Goal: Task Accomplishment & Management: Manage account settings

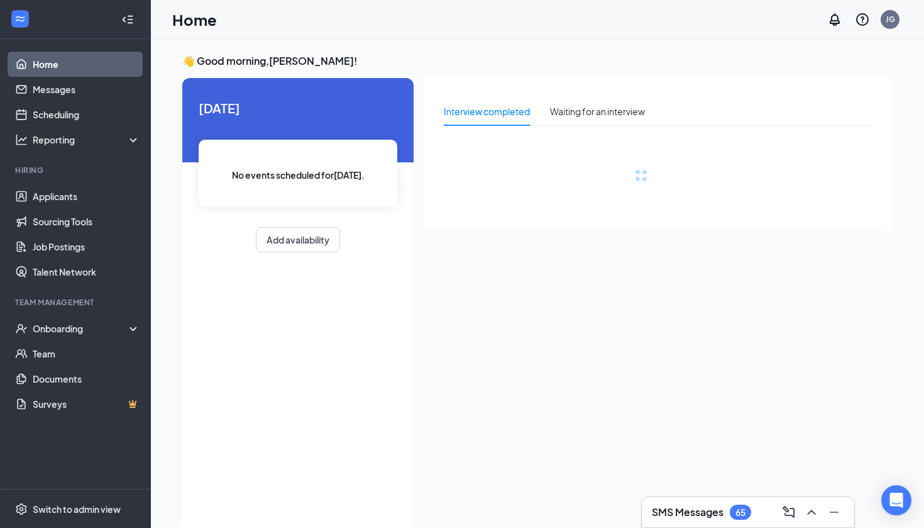
click at [705, 512] on h3 "SMS Messages" at bounding box center [688, 512] width 72 height 14
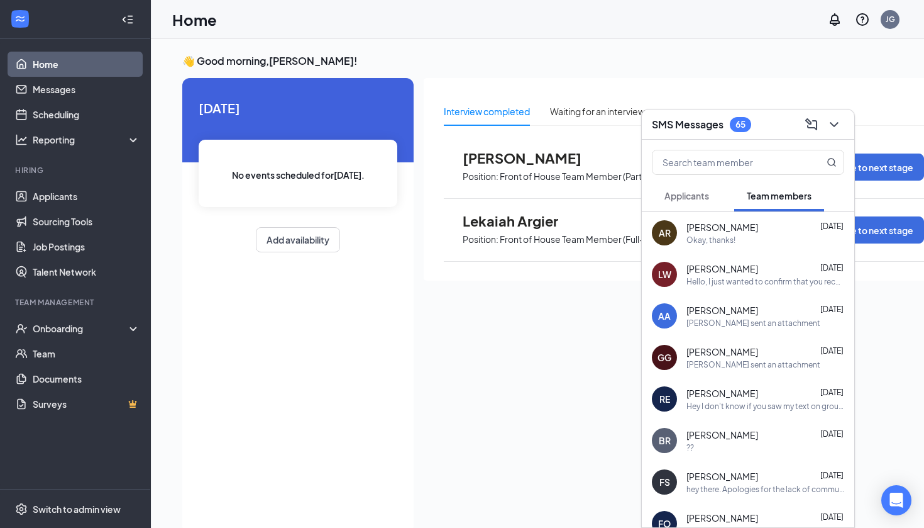
click at [682, 197] on span "Applicants" at bounding box center [687, 195] width 45 height 11
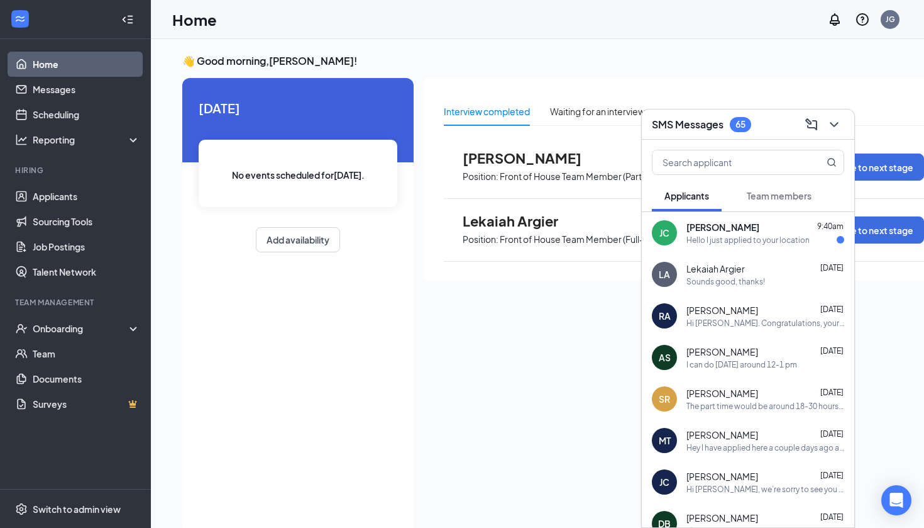
click at [715, 236] on div "Hello I just applied to your location" at bounding box center [748, 240] width 123 height 11
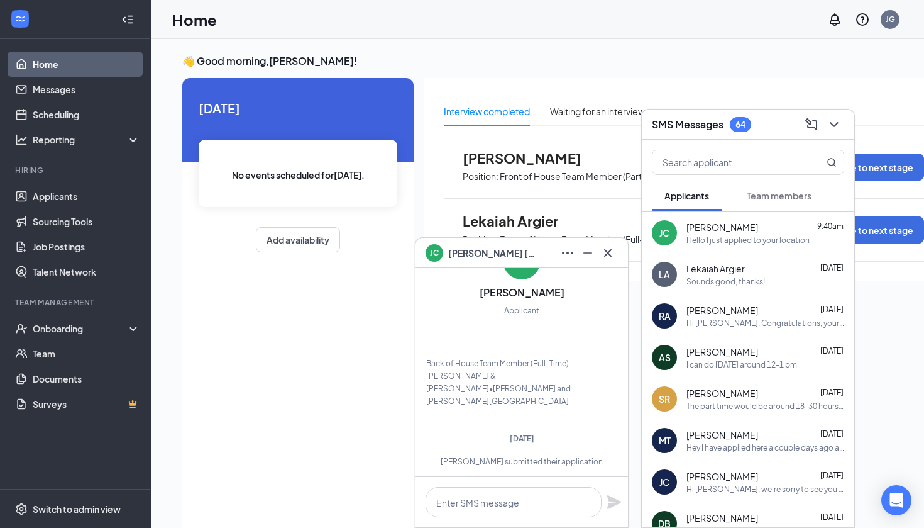
scroll to position [-336, 0]
click at [832, 125] on icon "ChevronDown" at bounding box center [834, 124] width 15 height 15
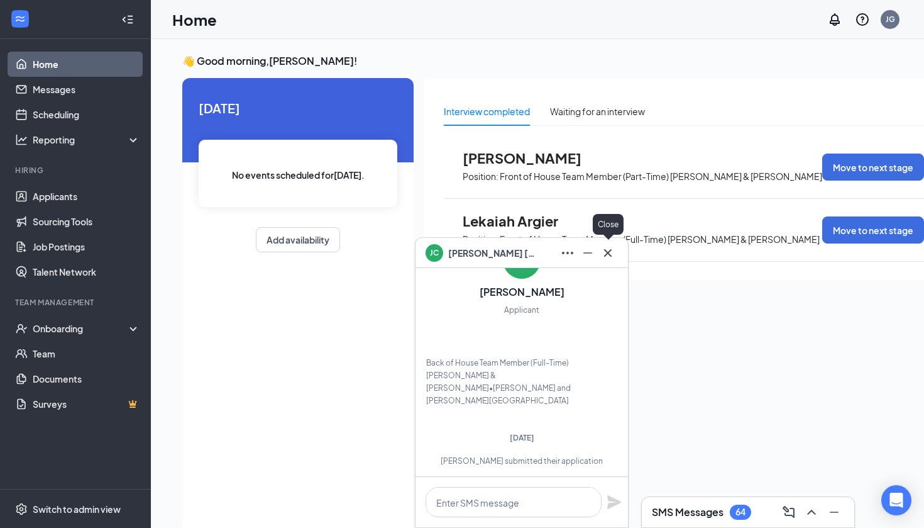
click at [599, 257] on button at bounding box center [608, 253] width 20 height 20
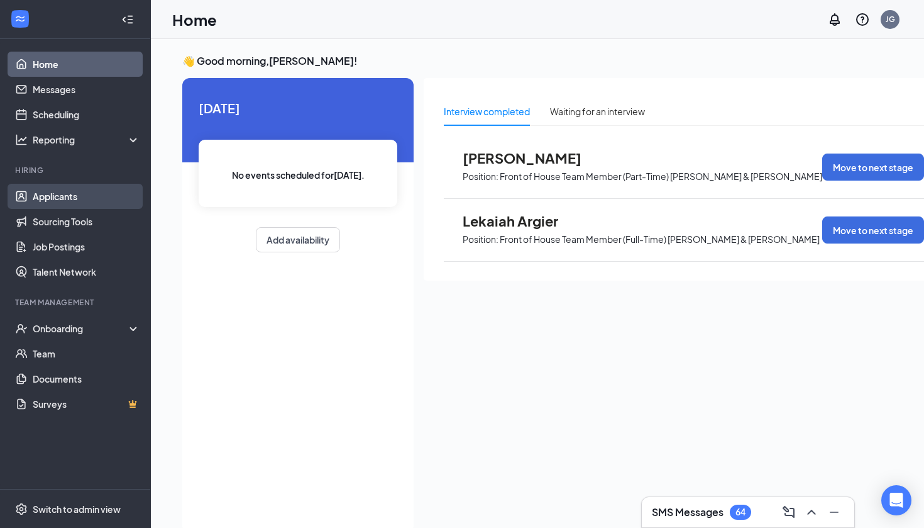
click at [33, 194] on link "Applicants" at bounding box center [87, 196] width 108 height 25
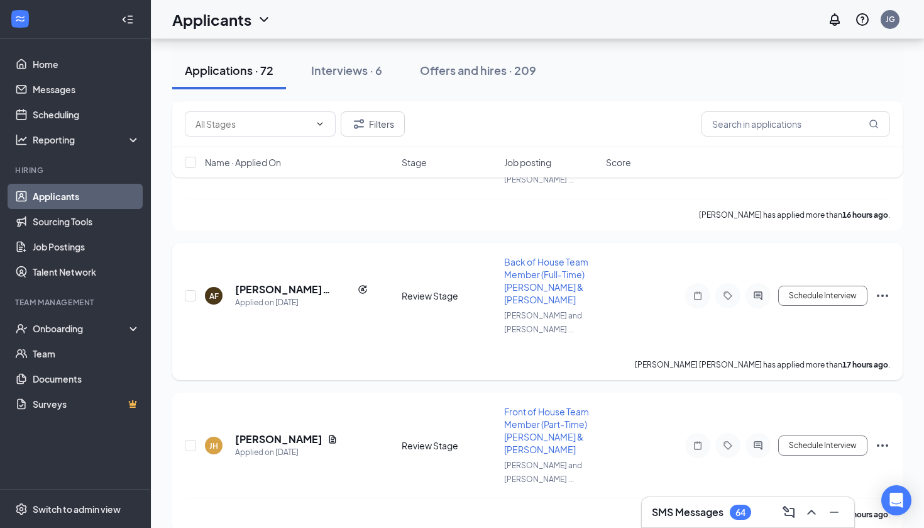
scroll to position [618, 0]
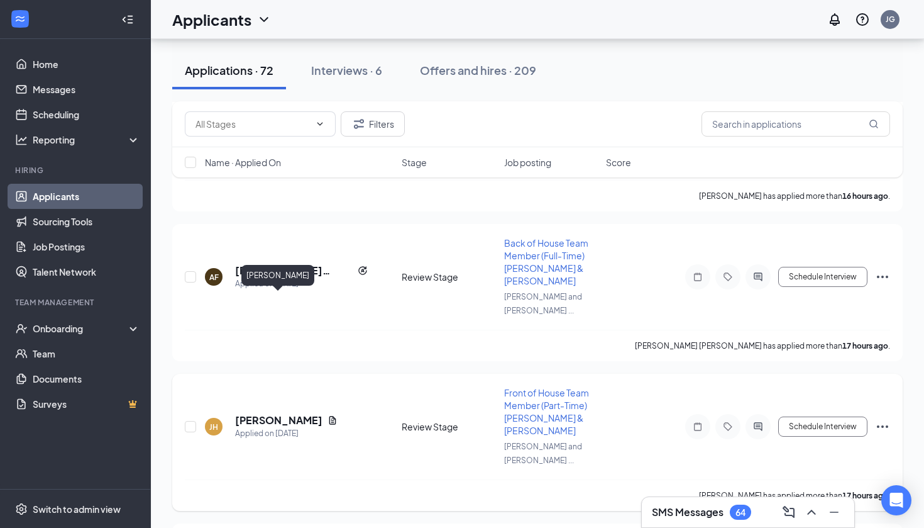
click at [300, 413] on h5 "[PERSON_NAME]" at bounding box center [278, 420] width 87 height 14
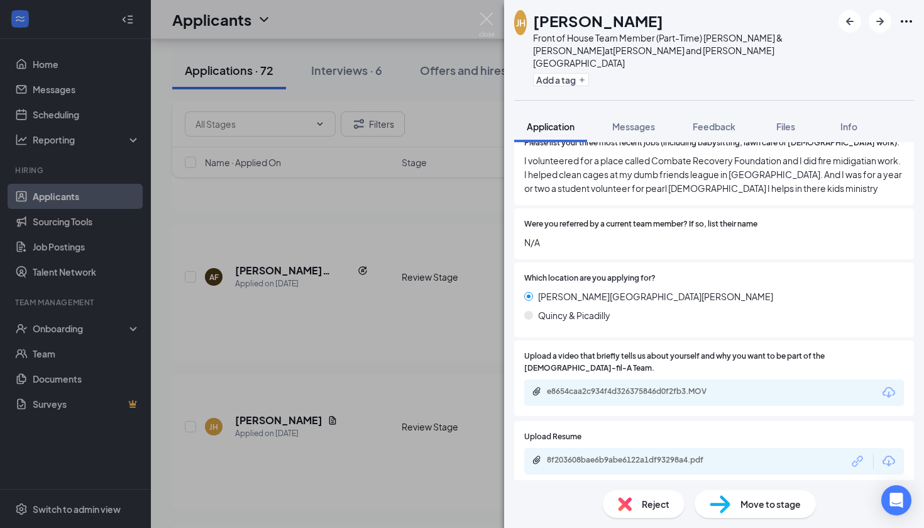
scroll to position [426, 0]
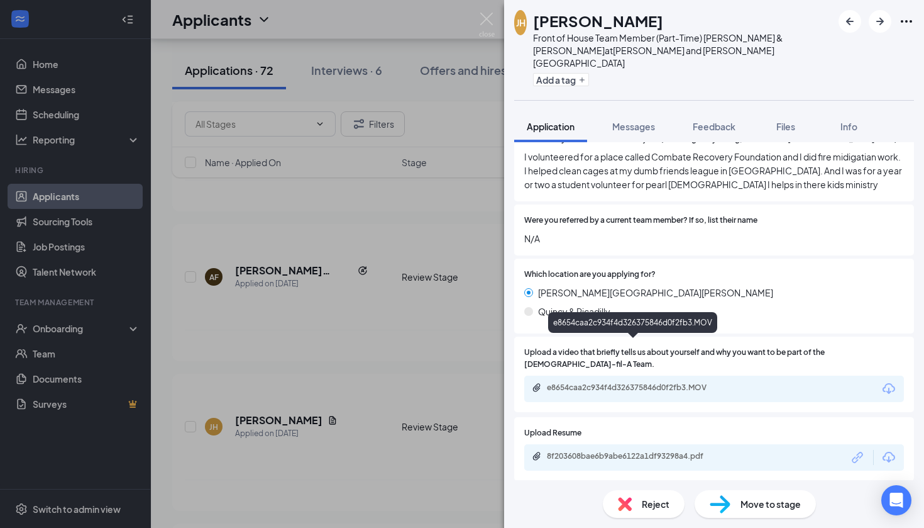
click at [594, 382] on div "e8654caa2c934f4d326375846d0f2fb3.MOV" at bounding box center [635, 387] width 176 height 10
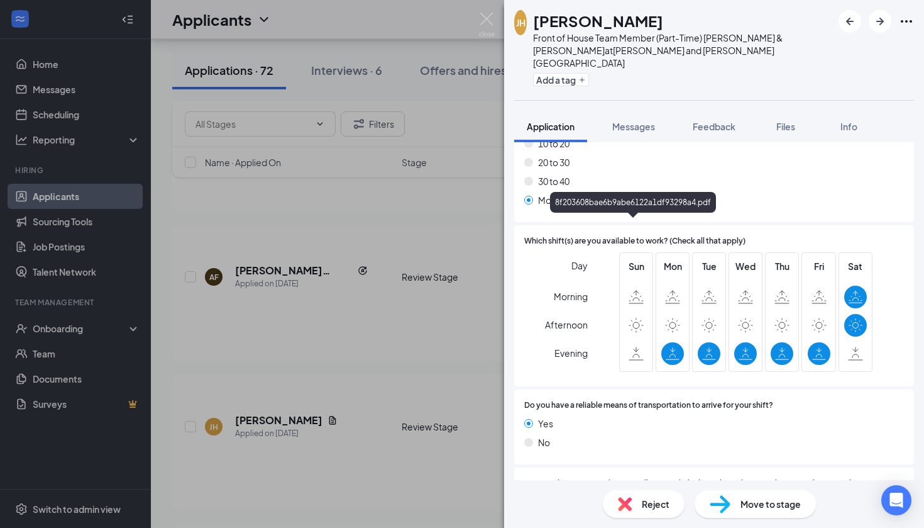
scroll to position [1241, 0]
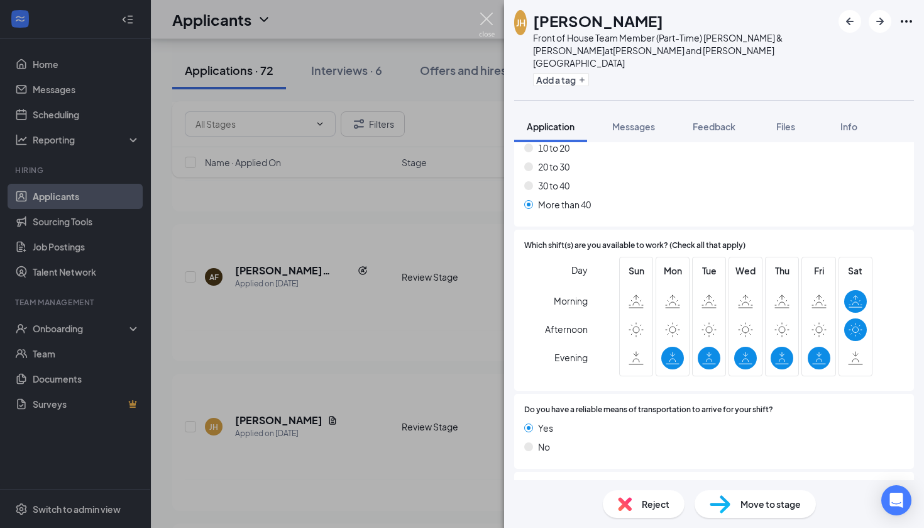
click at [486, 24] on img at bounding box center [487, 25] width 16 height 25
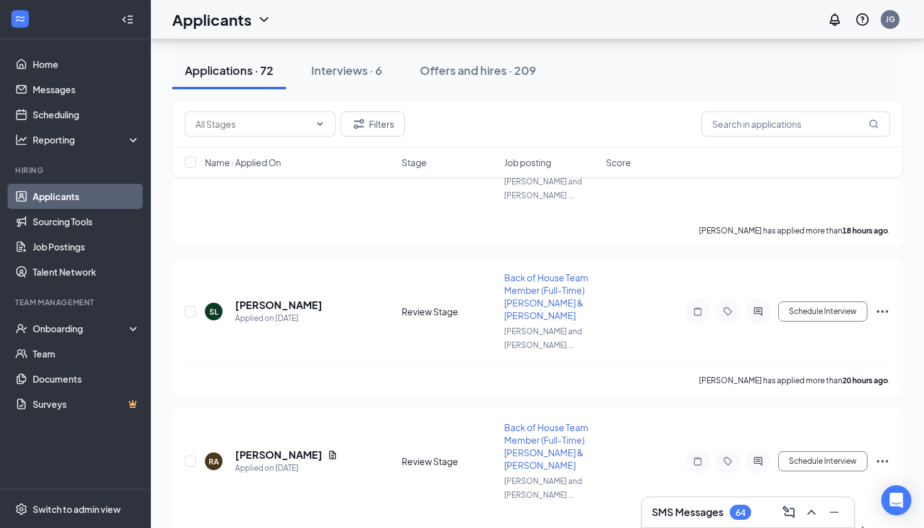
scroll to position [1242, 0]
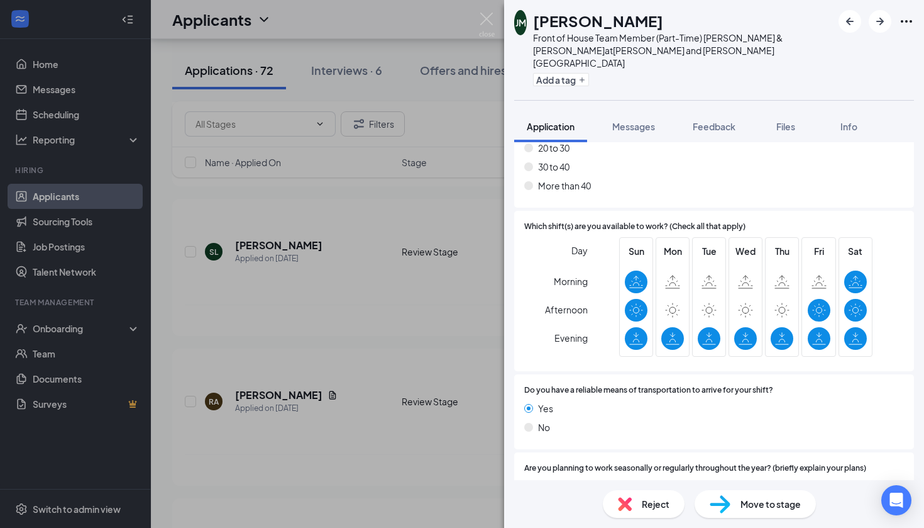
scroll to position [1222, 0]
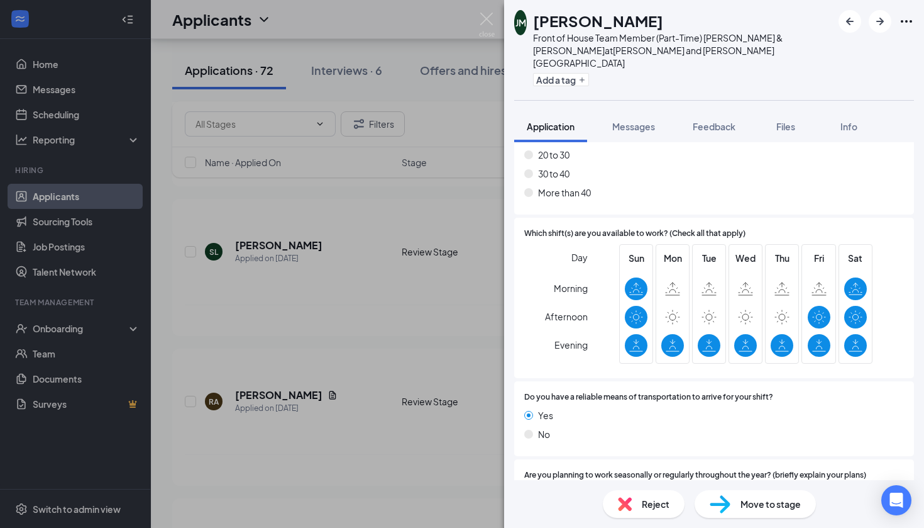
click at [481, 9] on div "[PERSON_NAME] Front of House Team Member (Part-Time) [PERSON_NAME] & [PERSON_NA…" at bounding box center [462, 264] width 924 height 528
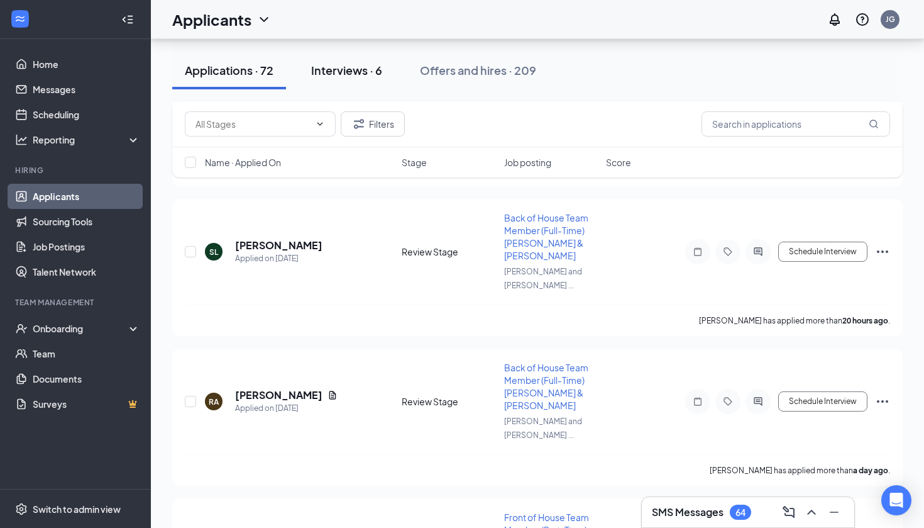
click at [347, 75] on div "Interviews · 6" at bounding box center [346, 70] width 71 height 16
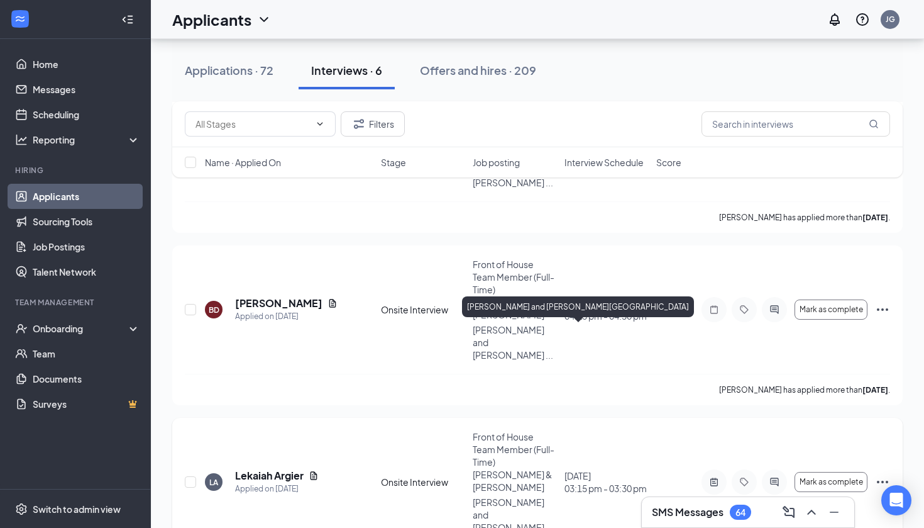
scroll to position [514, 0]
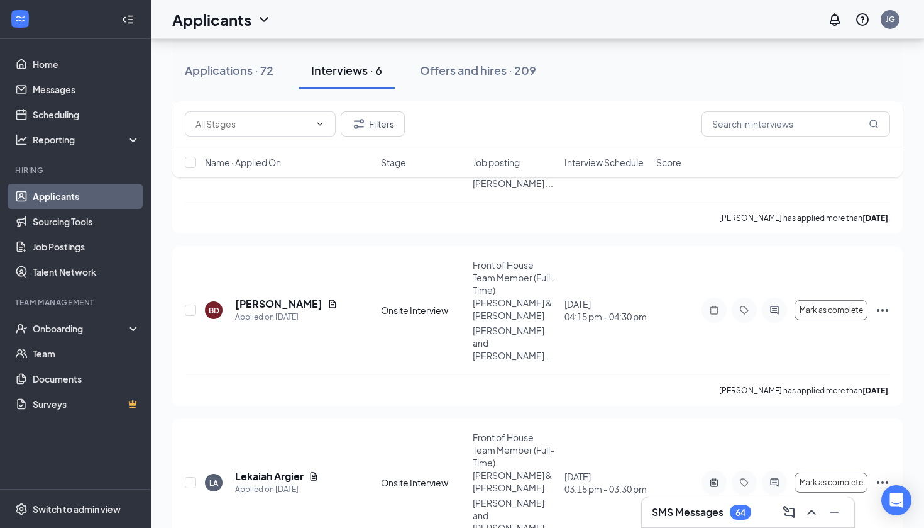
click at [699, 511] on h3 "SMS Messages" at bounding box center [688, 512] width 72 height 14
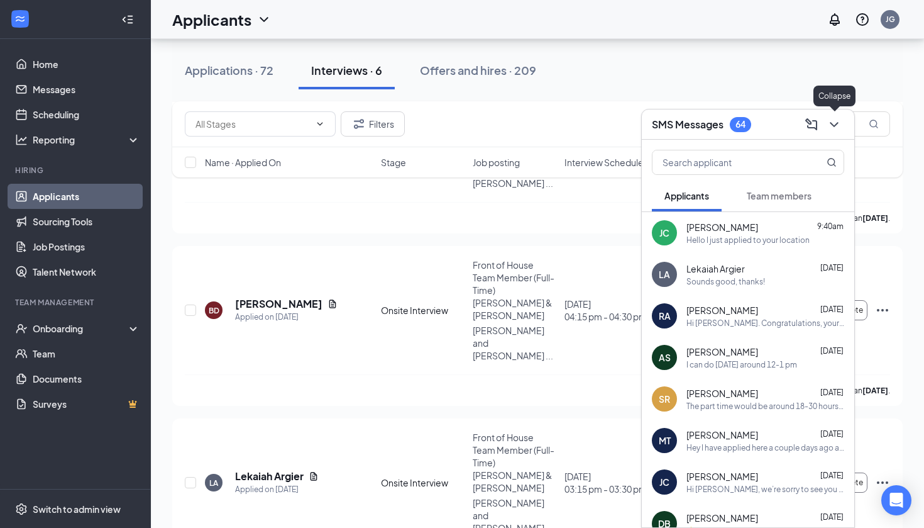
click at [837, 126] on icon "ChevronDown" at bounding box center [834, 124] width 15 height 15
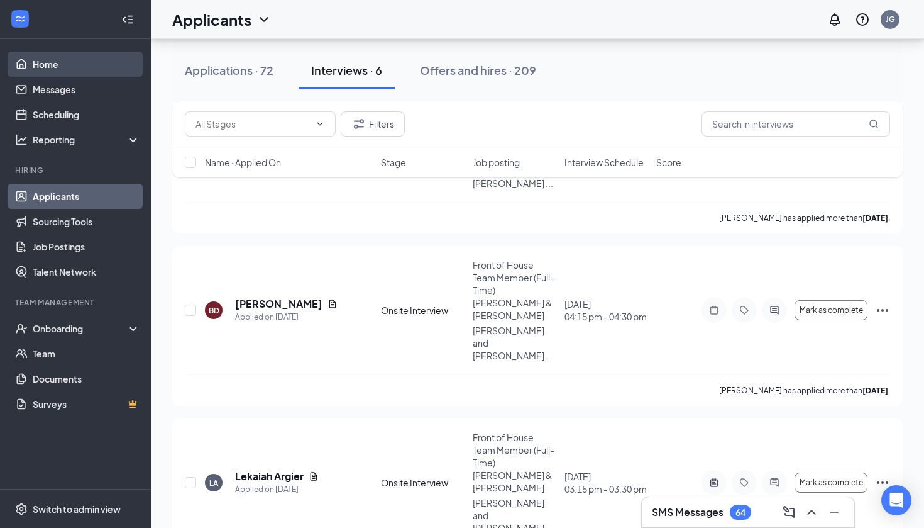
click at [50, 57] on link "Home" at bounding box center [87, 64] width 108 height 25
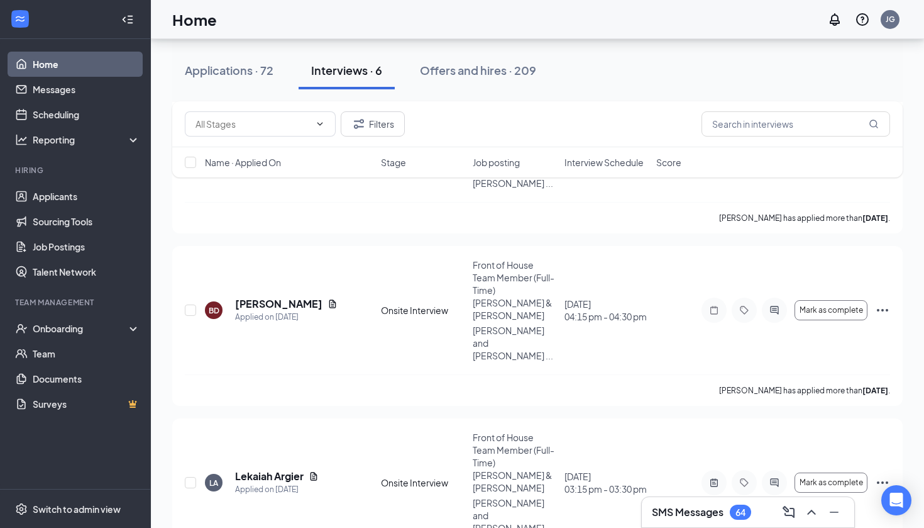
scroll to position [26, 0]
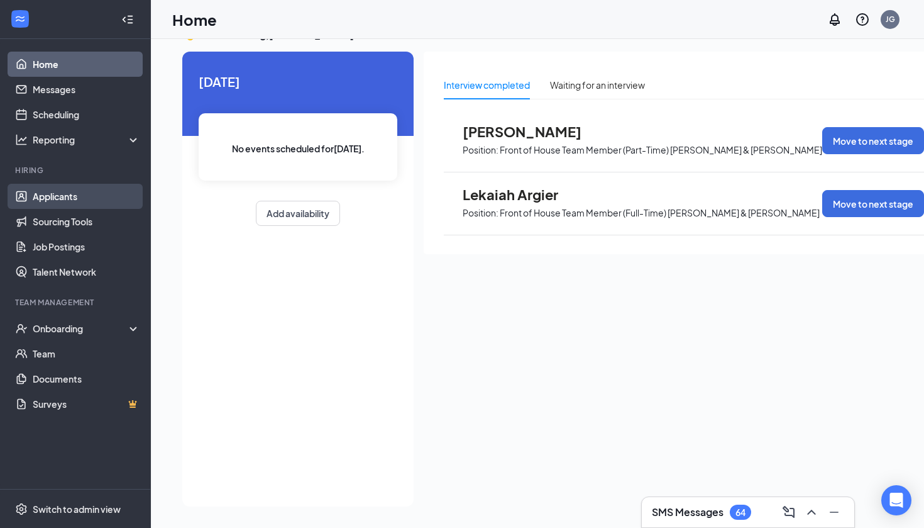
click at [99, 193] on link "Applicants" at bounding box center [87, 196] width 108 height 25
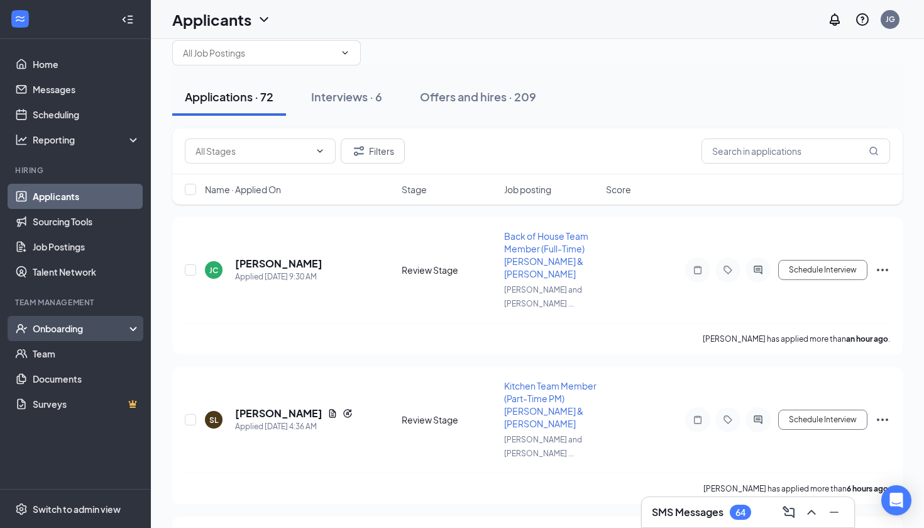
click at [82, 335] on div "Onboarding" at bounding box center [81, 328] width 97 height 13
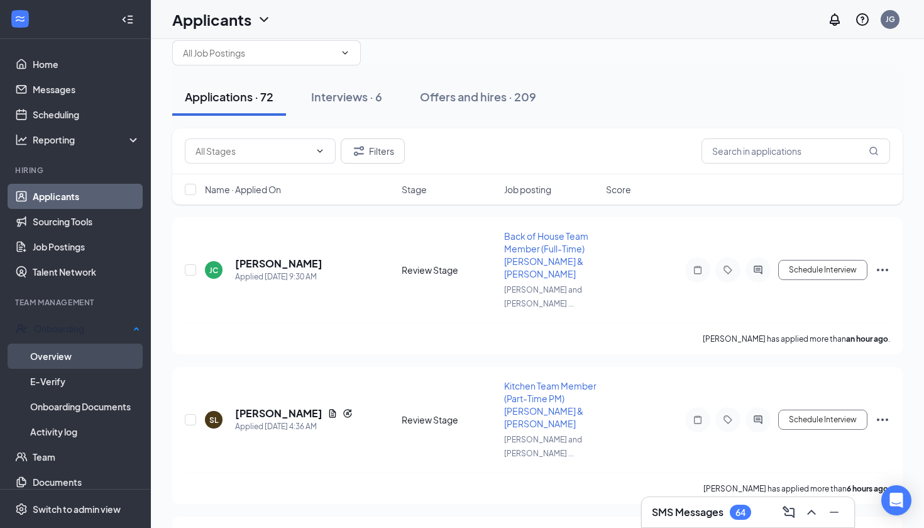
click at [91, 353] on link "Overview" at bounding box center [85, 355] width 110 height 25
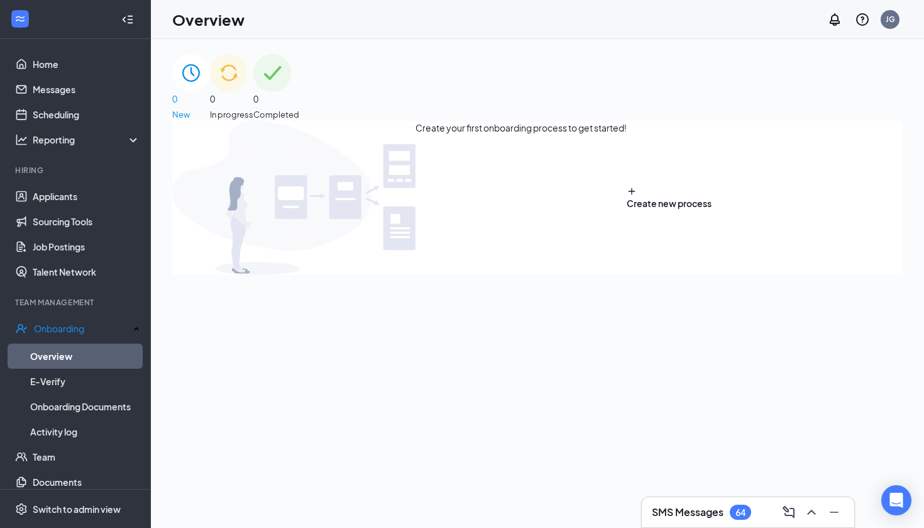
click at [253, 98] on div "0 In progress" at bounding box center [231, 87] width 43 height 67
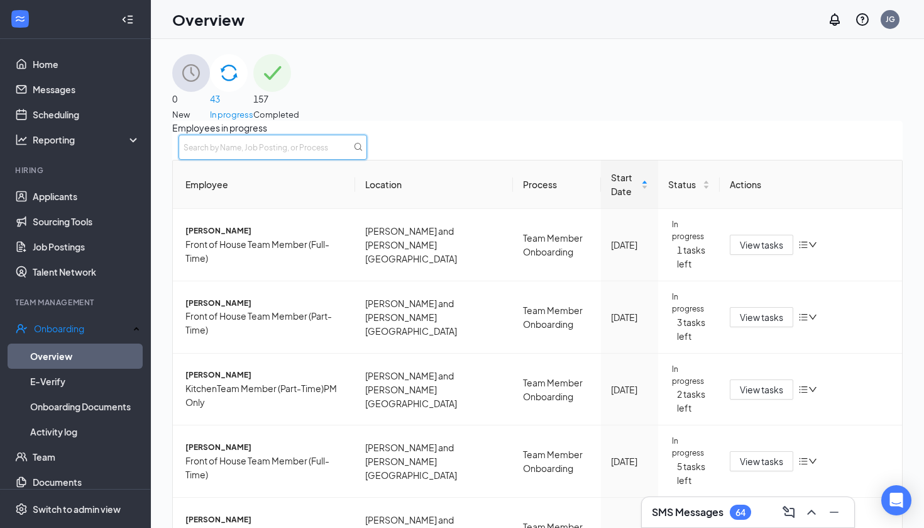
click at [367, 157] on input "text" at bounding box center [273, 147] width 189 height 25
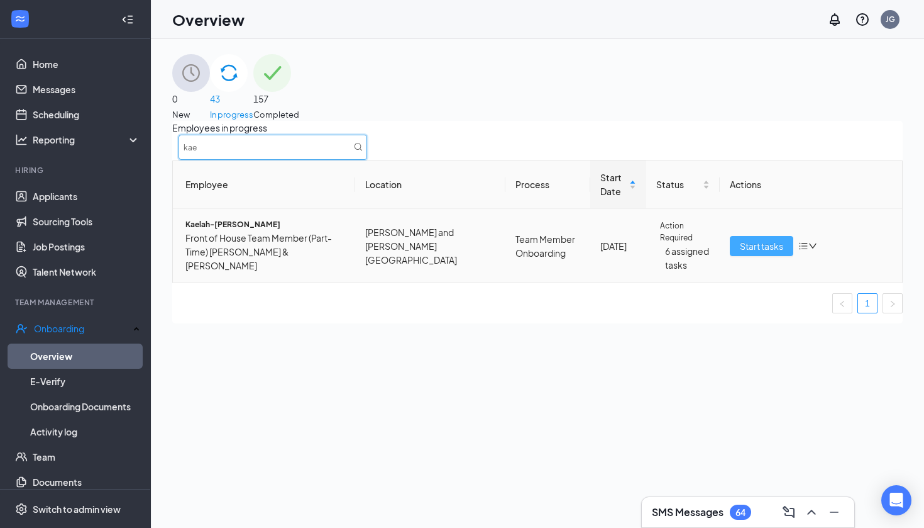
type input "kae"
click at [763, 253] on span "Start tasks" at bounding box center [761, 246] width 43 height 14
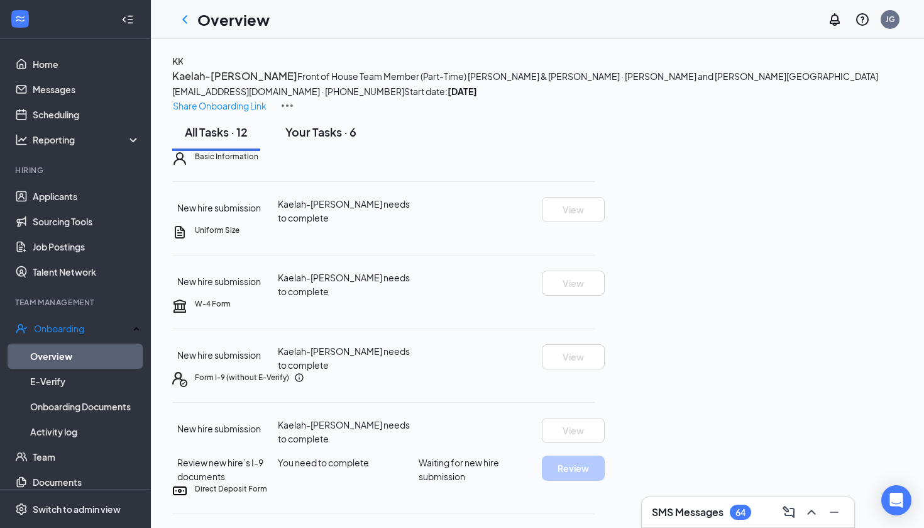
click at [314, 140] on div "Your Tasks · 6" at bounding box center [320, 132] width 71 height 16
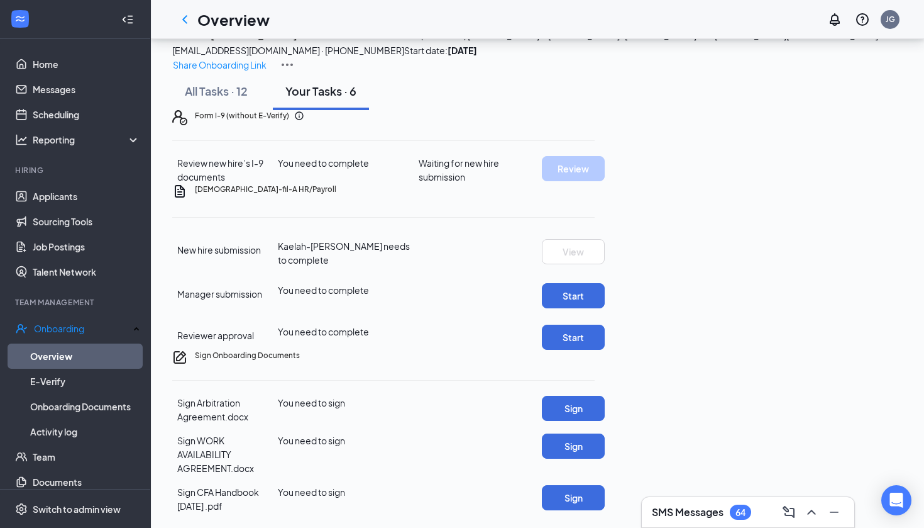
scroll to position [151, 0]
click at [191, 83] on div "All Tasks · 12" at bounding box center [216, 91] width 63 height 16
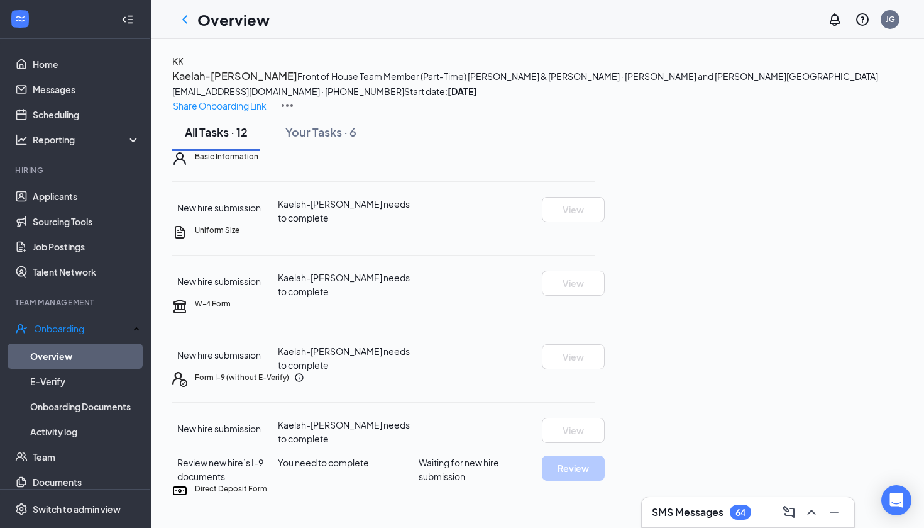
scroll to position [0, 0]
click at [698, 512] on h3 "SMS Messages" at bounding box center [688, 512] width 72 height 14
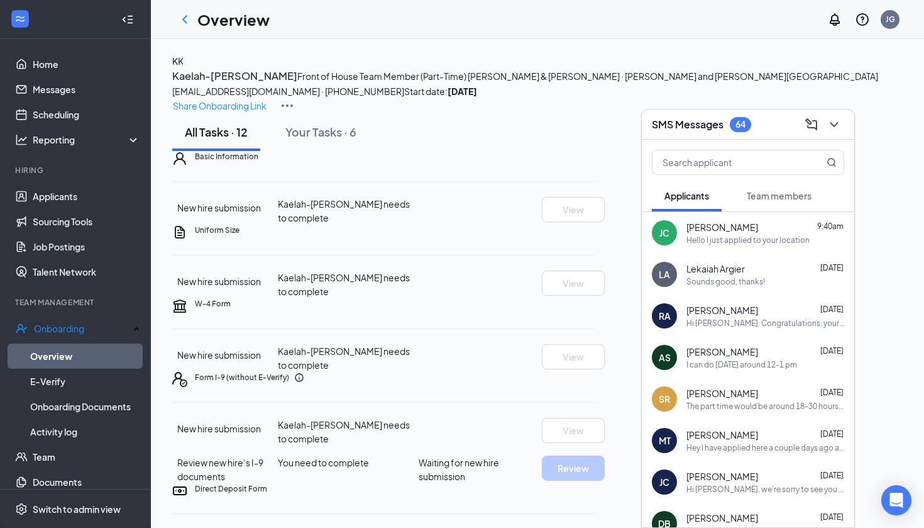
scroll to position [26, 0]
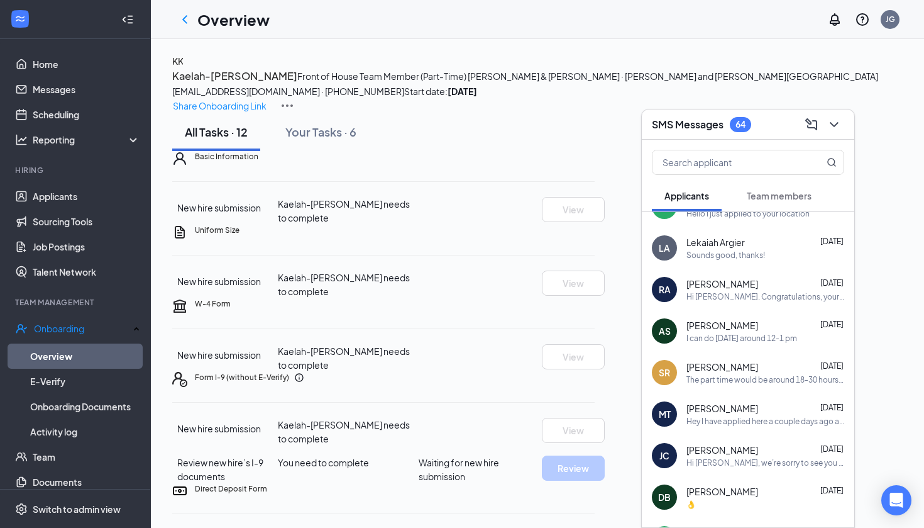
click at [765, 194] on span "Team members" at bounding box center [779, 195] width 65 height 11
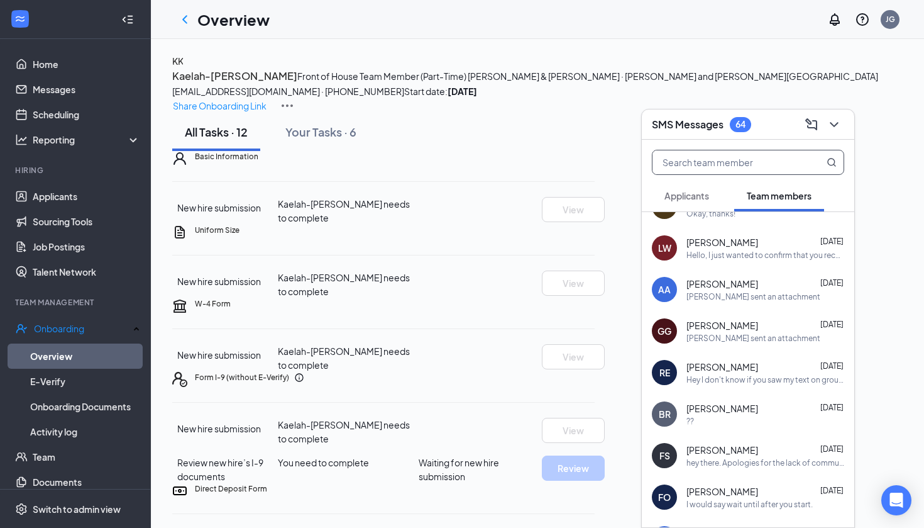
click at [710, 161] on input "text" at bounding box center [727, 162] width 149 height 24
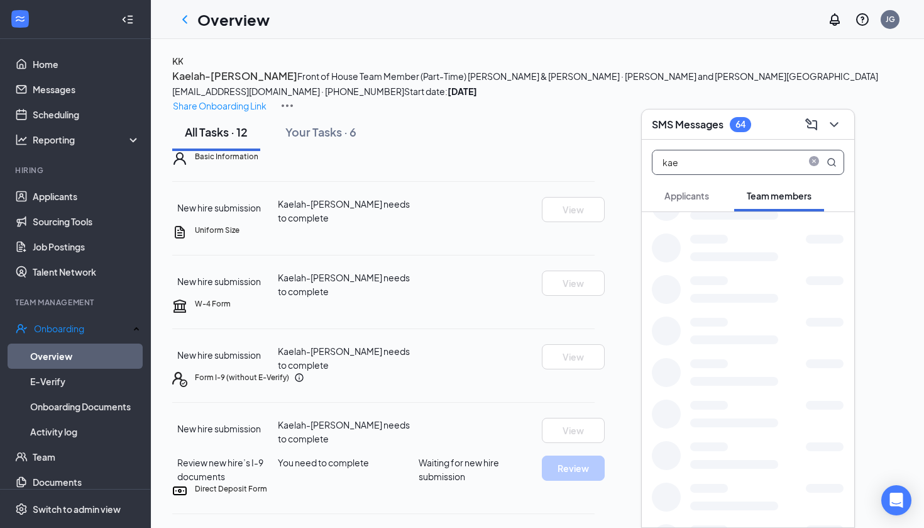
scroll to position [0, 0]
type input "kae"
click at [733, 246] on div "KK [PERSON_NAME]-Nseya Kaniki [DATE] Hi Kaelah-Nseya, good news! The document s…" at bounding box center [748, 232] width 213 height 41
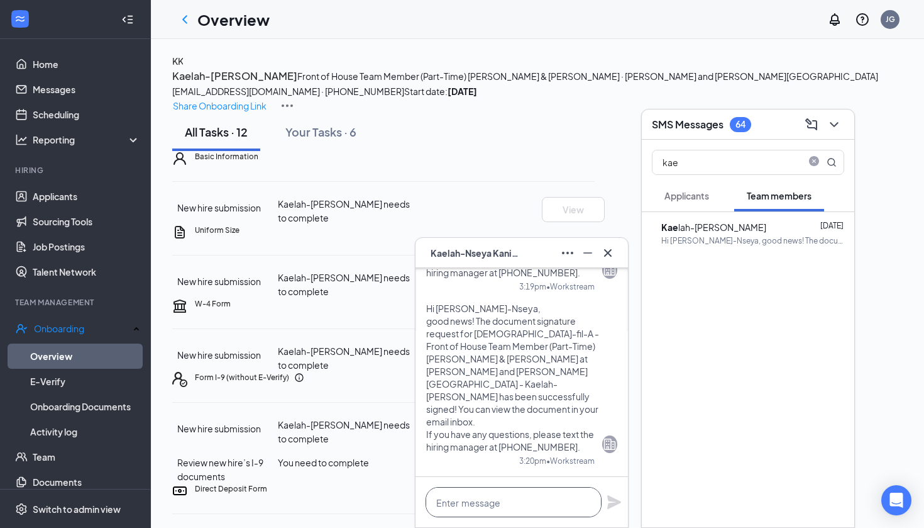
click at [474, 493] on textarea at bounding box center [514, 502] width 176 height 30
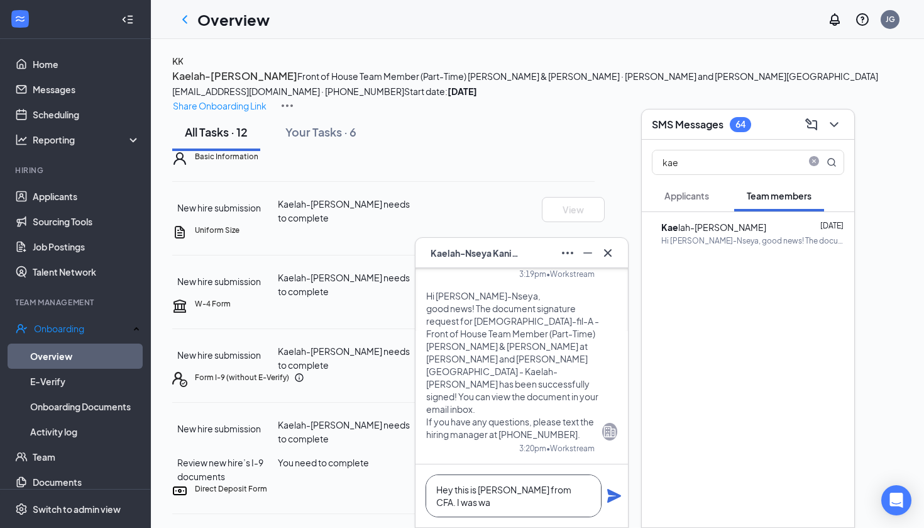
scroll to position [1, 0]
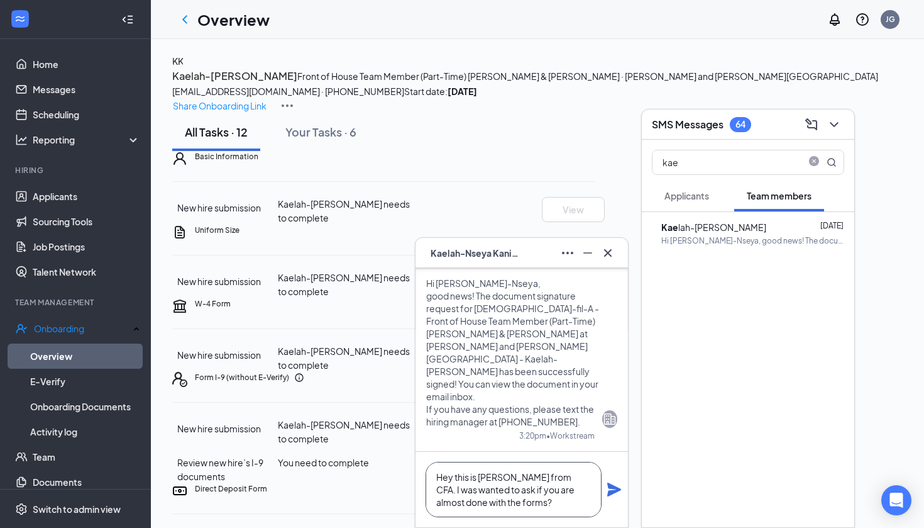
type textarea "Hey this is [PERSON_NAME] from CFA. I was wanted to ask if you are almost done …"
click at [611, 490] on icon "Plane" at bounding box center [614, 489] width 15 height 15
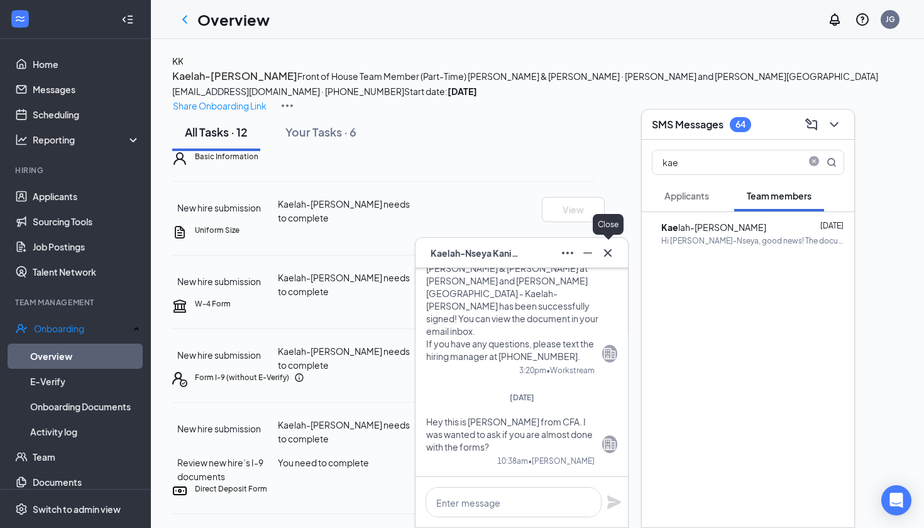
click at [606, 250] on icon "Cross" at bounding box center [608, 252] width 8 height 8
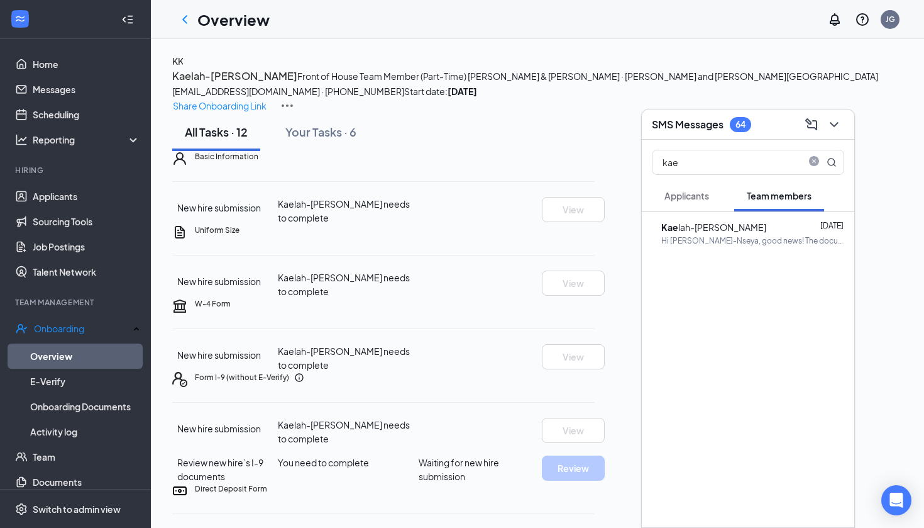
click at [835, 121] on icon "ChevronDown" at bounding box center [834, 124] width 15 height 15
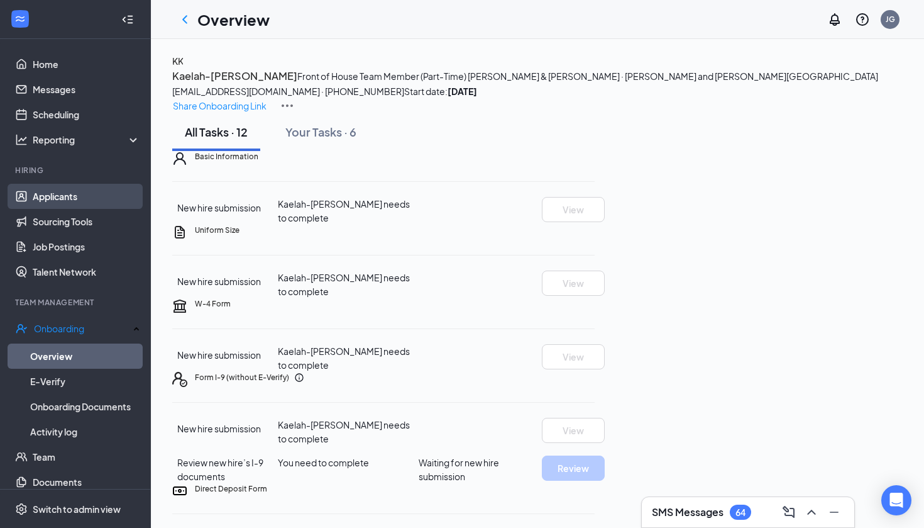
click at [69, 197] on link "Applicants" at bounding box center [87, 196] width 108 height 25
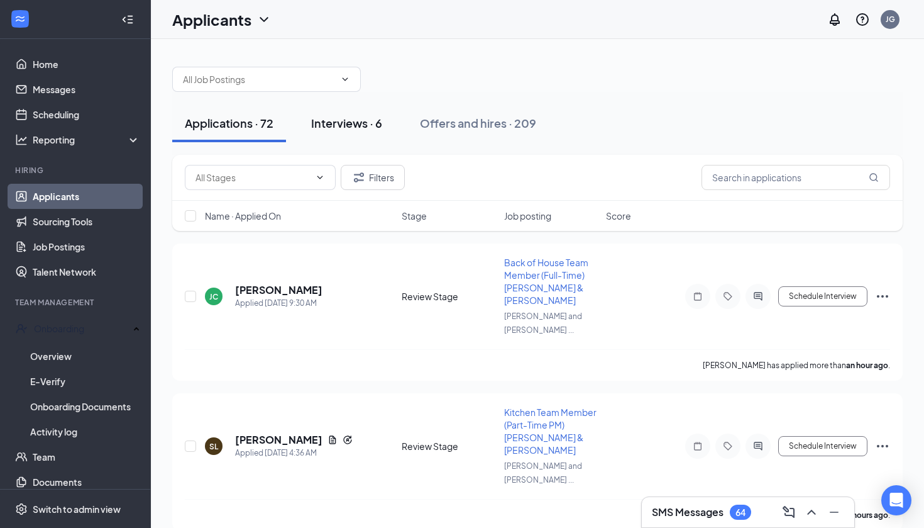
click at [325, 119] on div "Interviews · 6" at bounding box center [346, 123] width 71 height 16
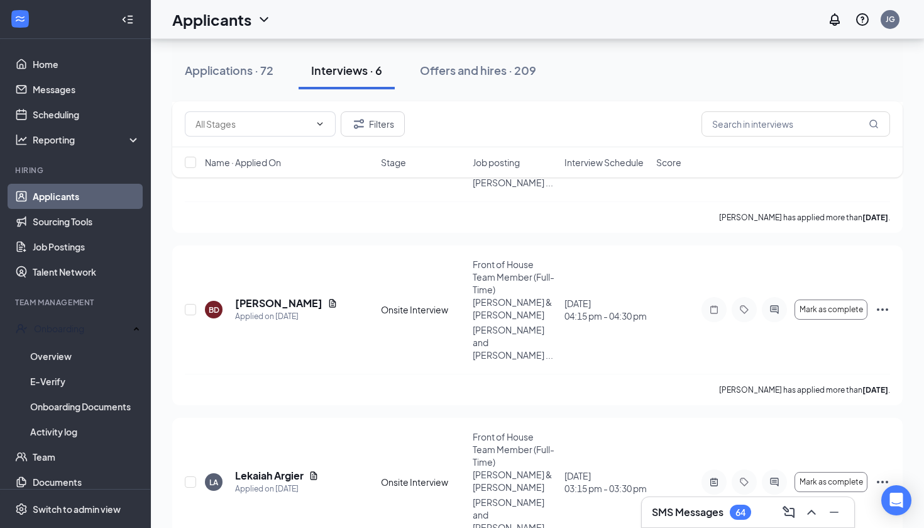
scroll to position [514, 0]
click at [712, 511] on h3 "SMS Messages" at bounding box center [688, 512] width 72 height 14
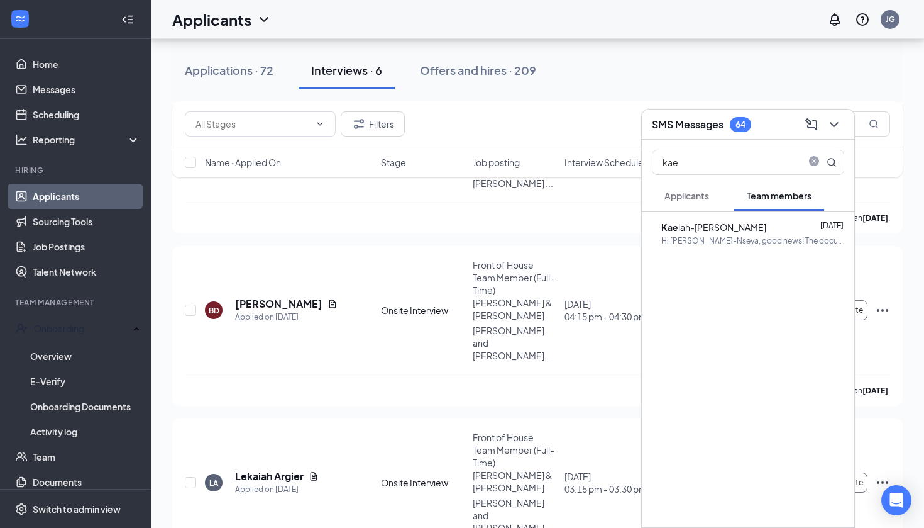
click at [671, 191] on span "Applicants" at bounding box center [687, 195] width 45 height 11
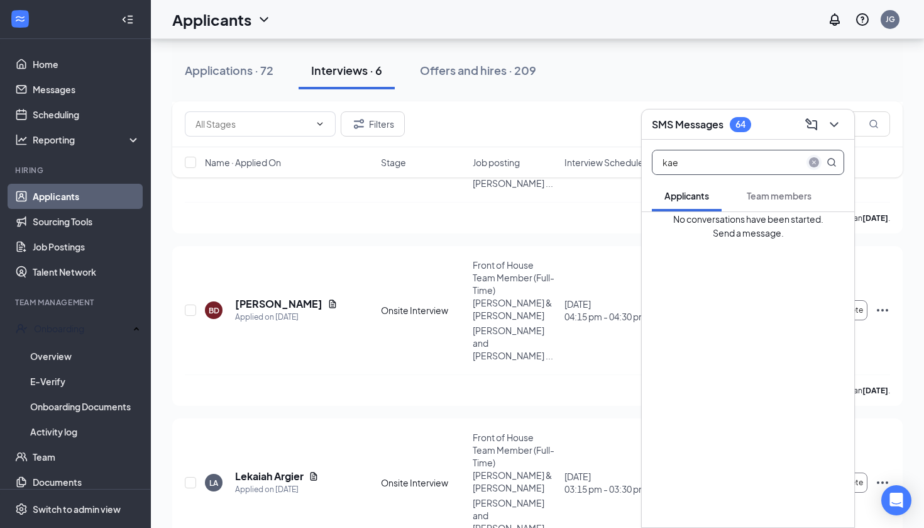
click at [816, 161] on icon "close-circle" at bounding box center [814, 162] width 10 height 10
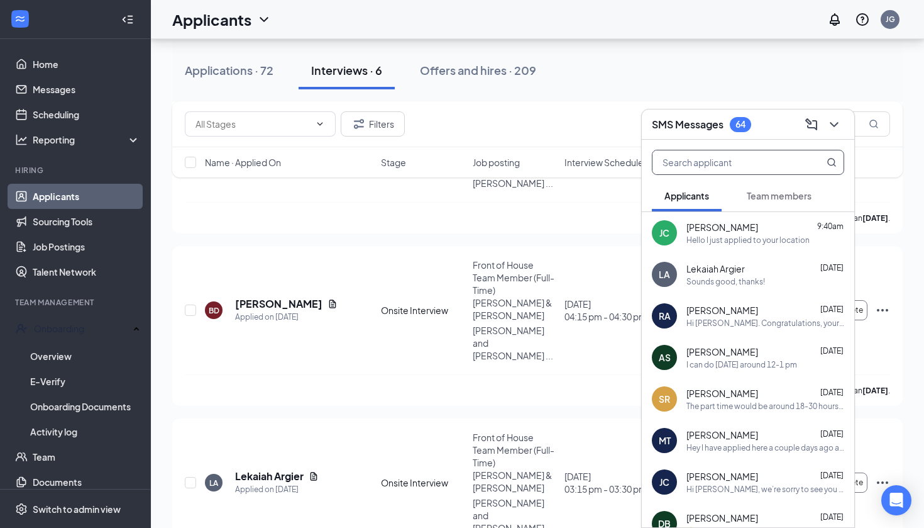
click at [769, 194] on span "Team members" at bounding box center [779, 195] width 65 height 11
